Goal: Information Seeking & Learning: Learn about a topic

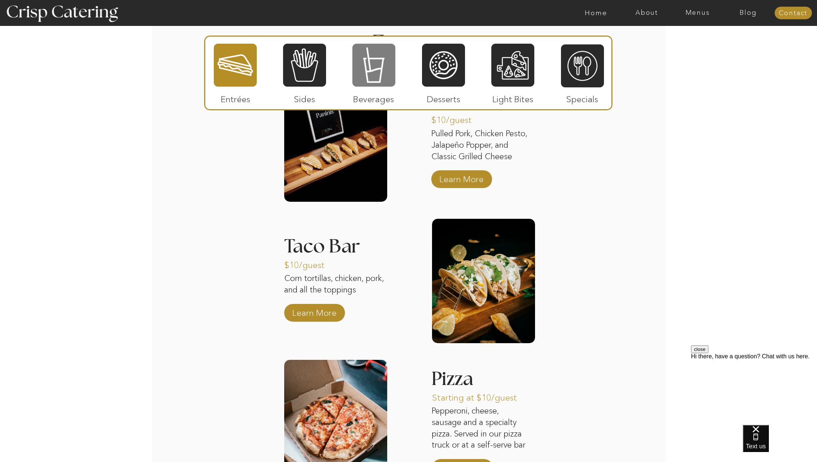
scroll to position [787, 0]
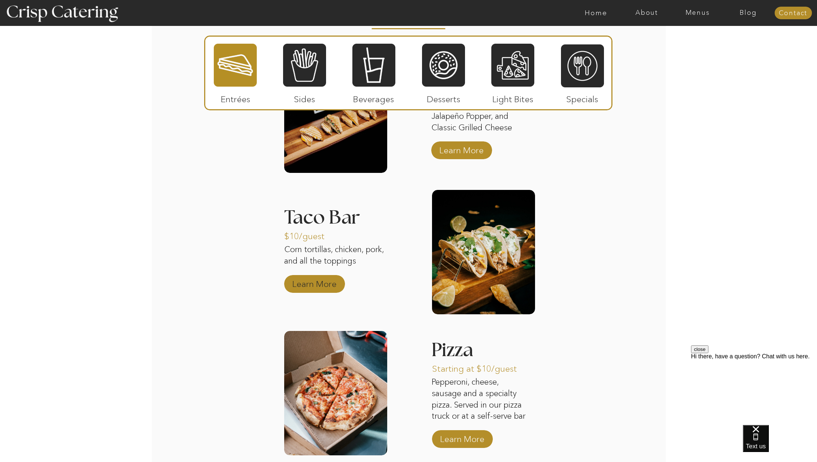
click at [313, 288] on p "Learn More" at bounding box center [314, 282] width 49 height 21
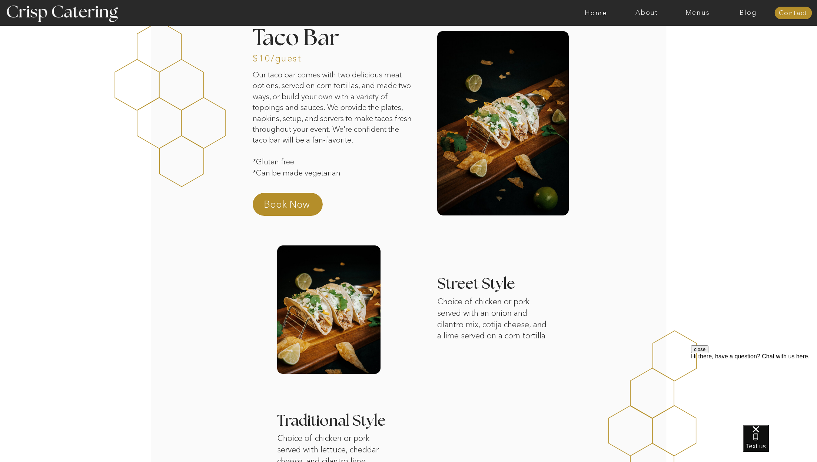
scroll to position [28, 0]
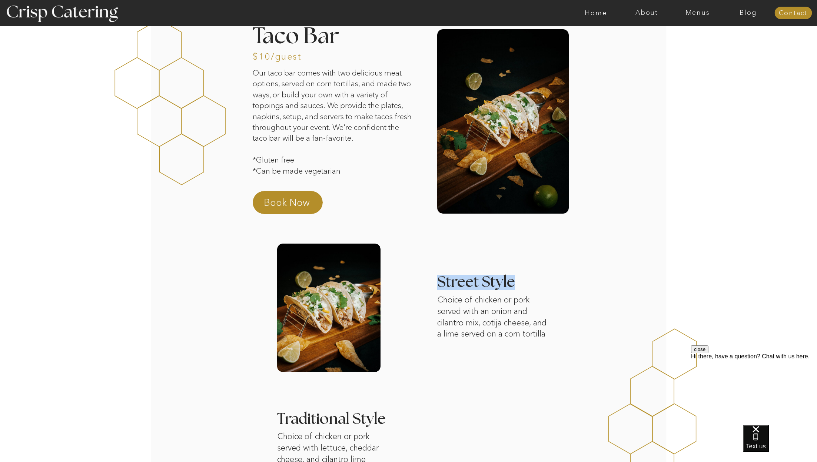
drag, startPoint x: 513, startPoint y: 283, endPoint x: 438, endPoint y: 285, distance: 74.8
click at [438, 285] on h3 "Street Style" at bounding box center [496, 283] width 118 height 16
copy h3 "Street Style"
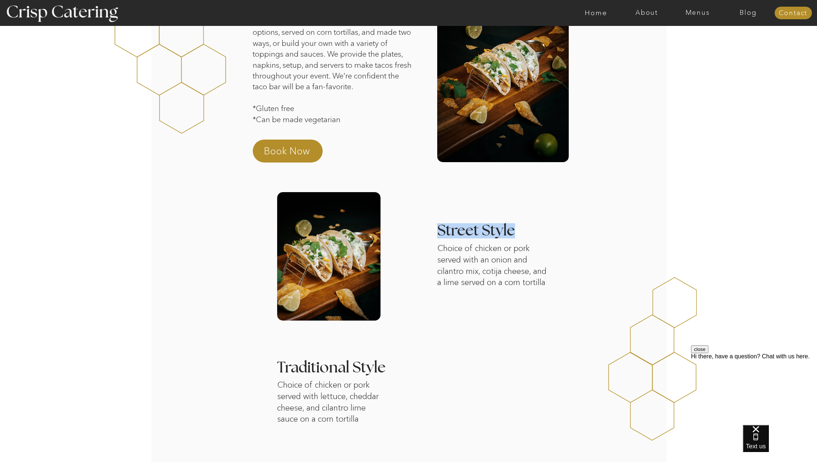
scroll to position [85, 0]
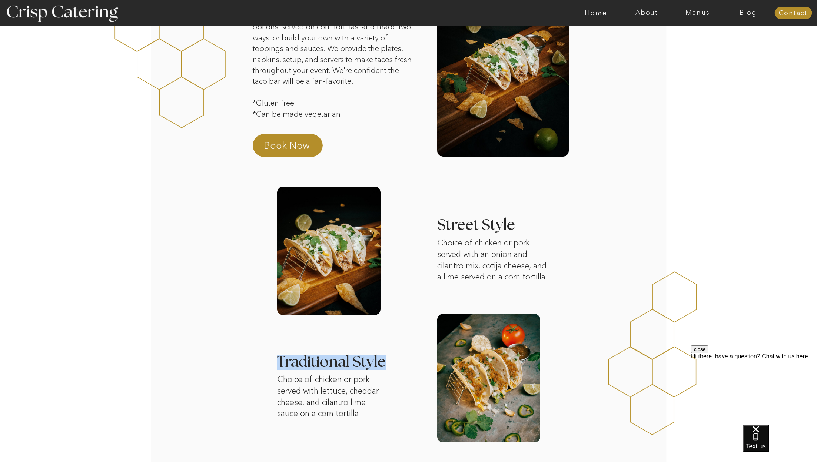
drag, startPoint x: 389, startPoint y: 365, endPoint x: 280, endPoint y: 364, distance: 109.3
click at [280, 364] on h3 "Traditional Style" at bounding box center [395, 363] width 236 height 16
copy h3 "Traditional Style"
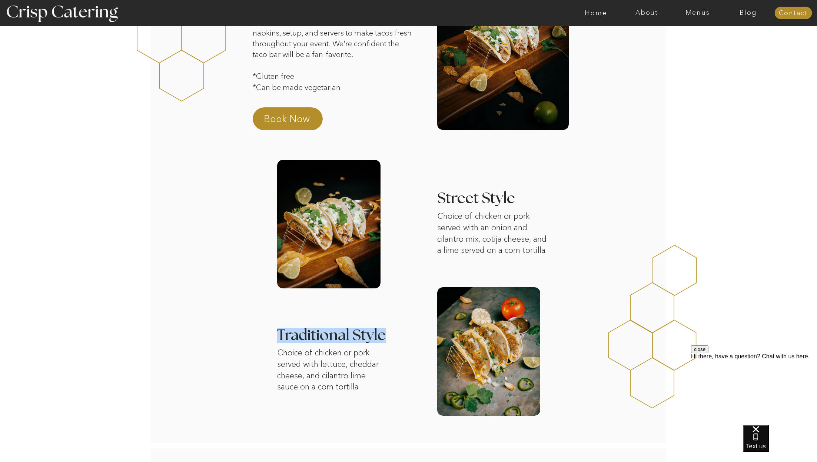
scroll to position [130, 0]
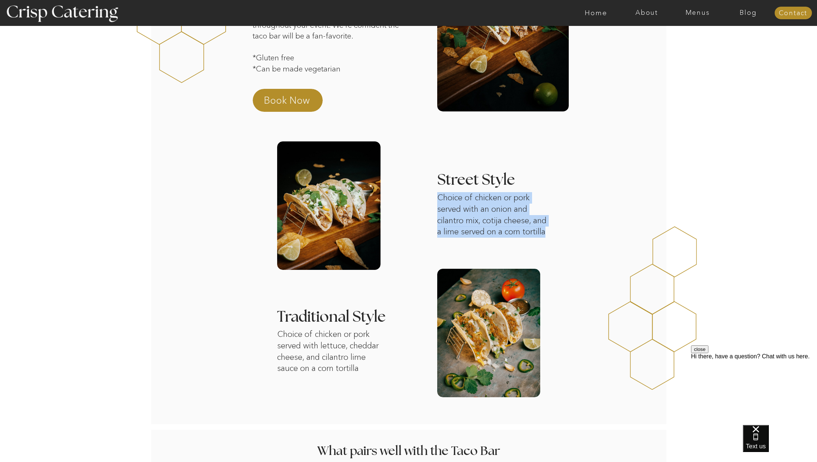
drag, startPoint x: 548, startPoint y: 232, endPoint x: 438, endPoint y: 202, distance: 114.3
click at [438, 202] on p "Choice of chicken or pork served with an onion and cilantro mix, cotija cheese,…" at bounding box center [494, 216] width 114 height 49
copy p "Choice of chicken or pork served with an onion and cilantro mix, cotija cheese,…"
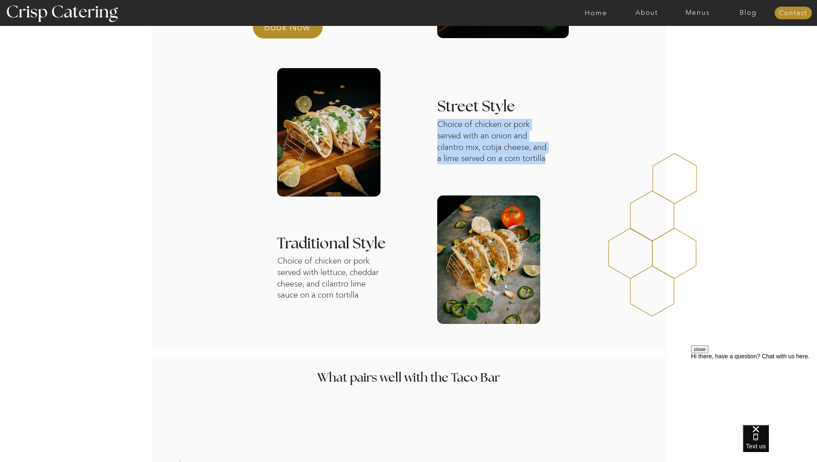
scroll to position [208, 0]
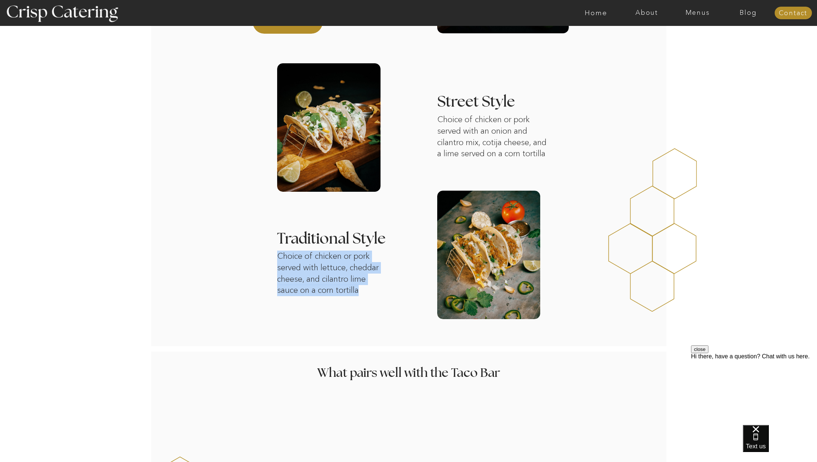
drag, startPoint x: 366, startPoint y: 289, endPoint x: 279, endPoint y: 260, distance: 91.3
click at [279, 260] on p "Choice of chicken or pork served with lettuce, cheddar cheese, and cilantro lim…" at bounding box center [331, 276] width 109 height 50
copy p "Choice of chicken or pork served with lettuce, cheddar cheese, and cilantro lim…"
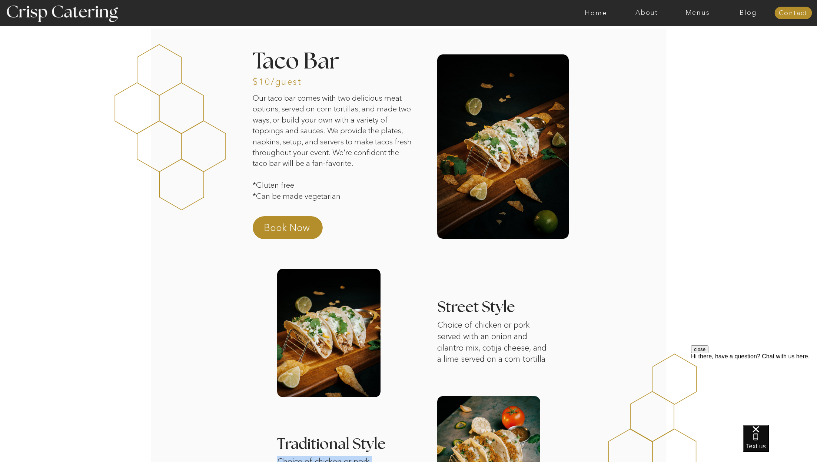
scroll to position [0, 0]
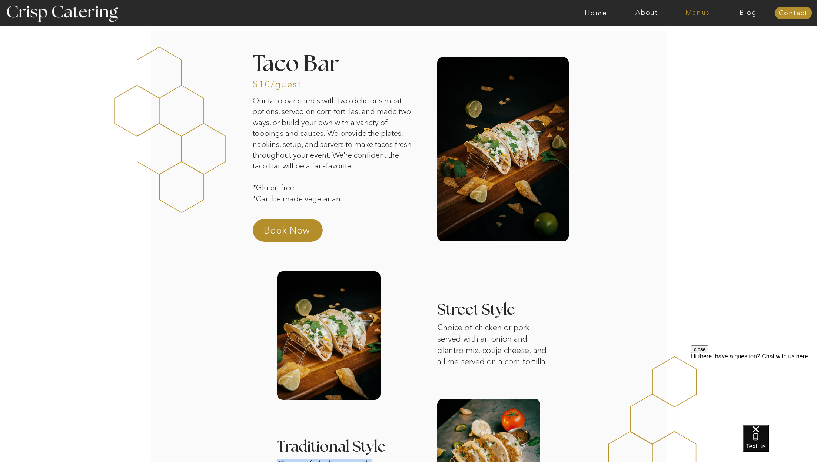
click at [699, 14] on nav "Menus" at bounding box center [697, 12] width 51 height 7
click at [690, 33] on nav "Summer (Mar-Aug)" at bounding box center [699, 33] width 66 height 7
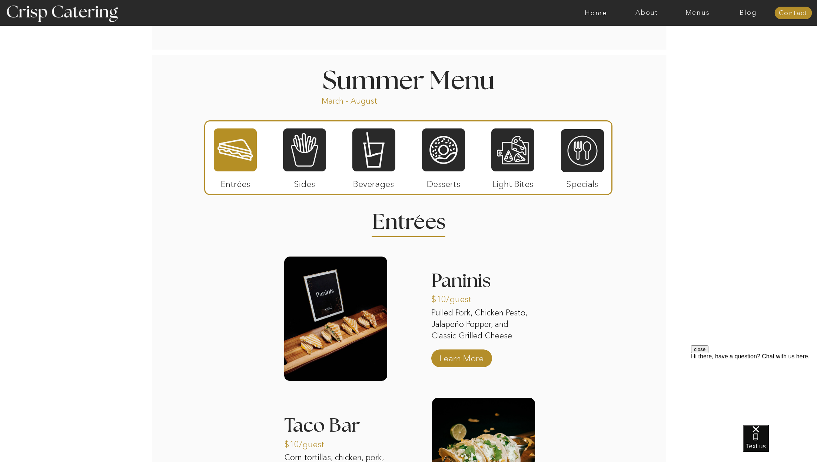
scroll to position [606, 0]
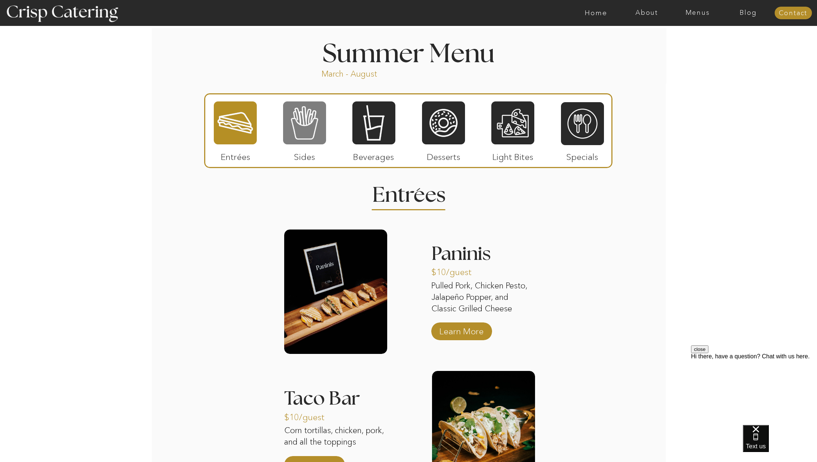
click at [313, 136] on div at bounding box center [304, 123] width 43 height 44
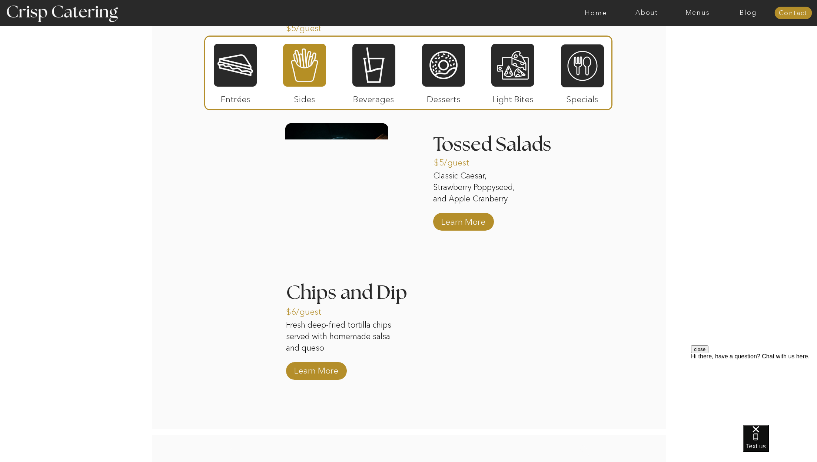
scroll to position [869, 0]
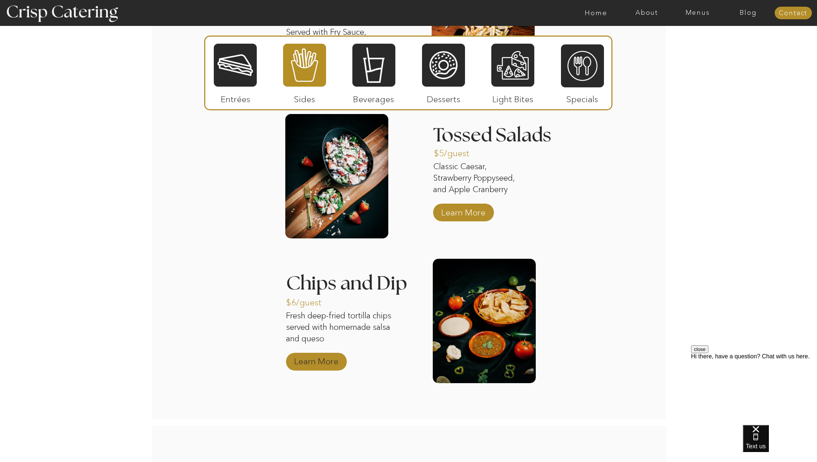
click at [322, 365] on p "Learn More" at bounding box center [316, 359] width 49 height 21
click at [439, 70] on div at bounding box center [443, 65] width 43 height 44
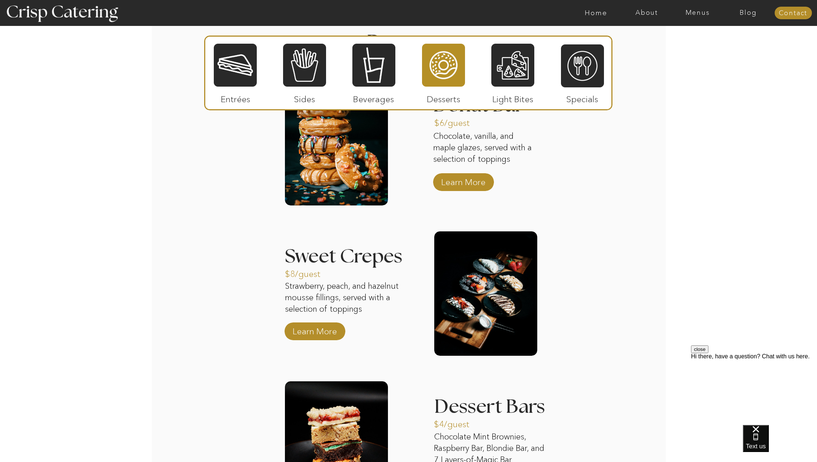
scroll to position [716, 0]
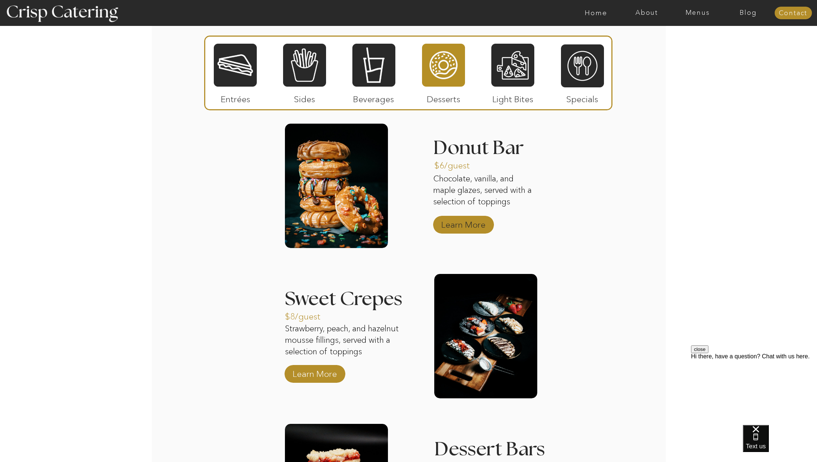
click at [450, 223] on p "Learn More" at bounding box center [463, 222] width 49 height 21
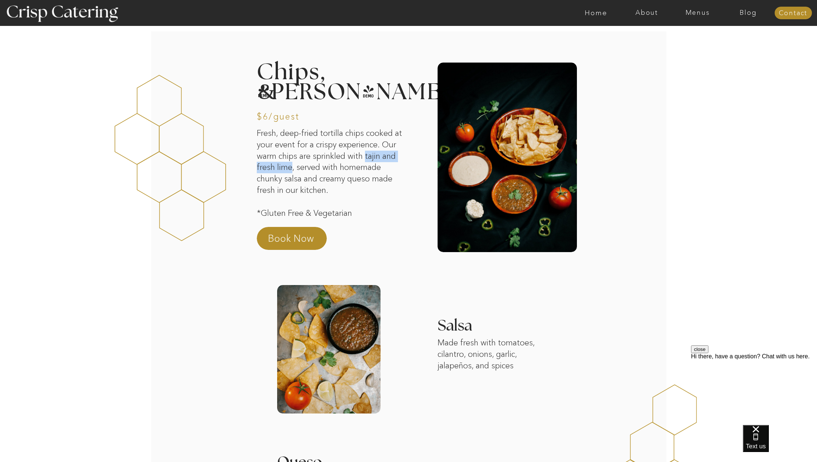
drag, startPoint x: 309, startPoint y: 169, endPoint x: 383, endPoint y: 157, distance: 75.3
click at [383, 157] on p "Fresh, deep-fried tortilla chips cooked at your event for a crispy experience. …" at bounding box center [330, 186] width 146 height 116
copy p "tajin and fresh lime"
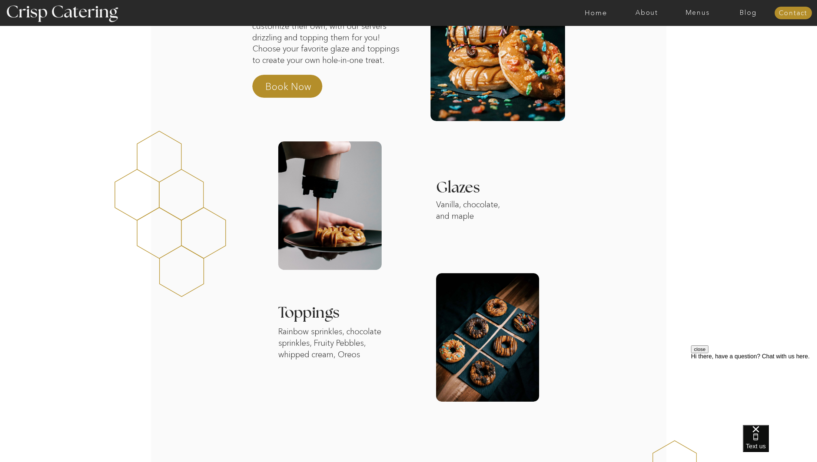
scroll to position [115, 0]
drag, startPoint x: 362, startPoint y: 356, endPoint x: 279, endPoint y: 335, distance: 85.6
click at [279, 335] on p "Rainbow sprinkles, chocolate sprinkles, Fruity Pebbles, whipped cream, Oreos" at bounding box center [332, 344] width 108 height 36
copy p "Rainbow sprinkles, chocolate sprinkles, Fruity Pebbles, whipped cream, Oreos"
